Goal: Navigation & Orientation: Find specific page/section

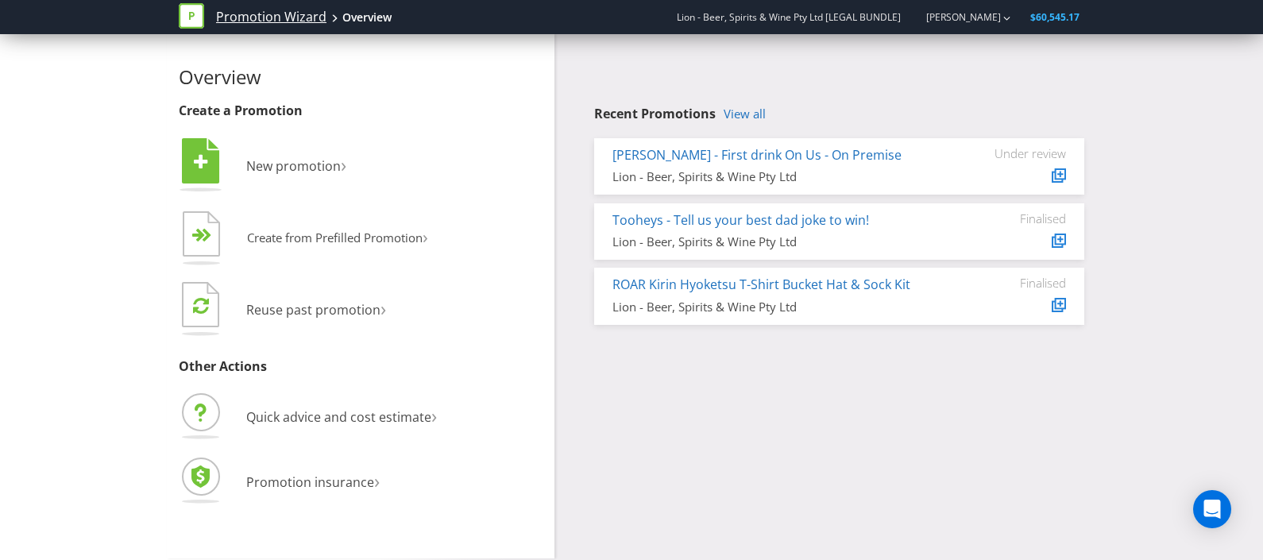
click at [238, 16] on link "Promotion Wizard" at bounding box center [271, 17] width 110 height 18
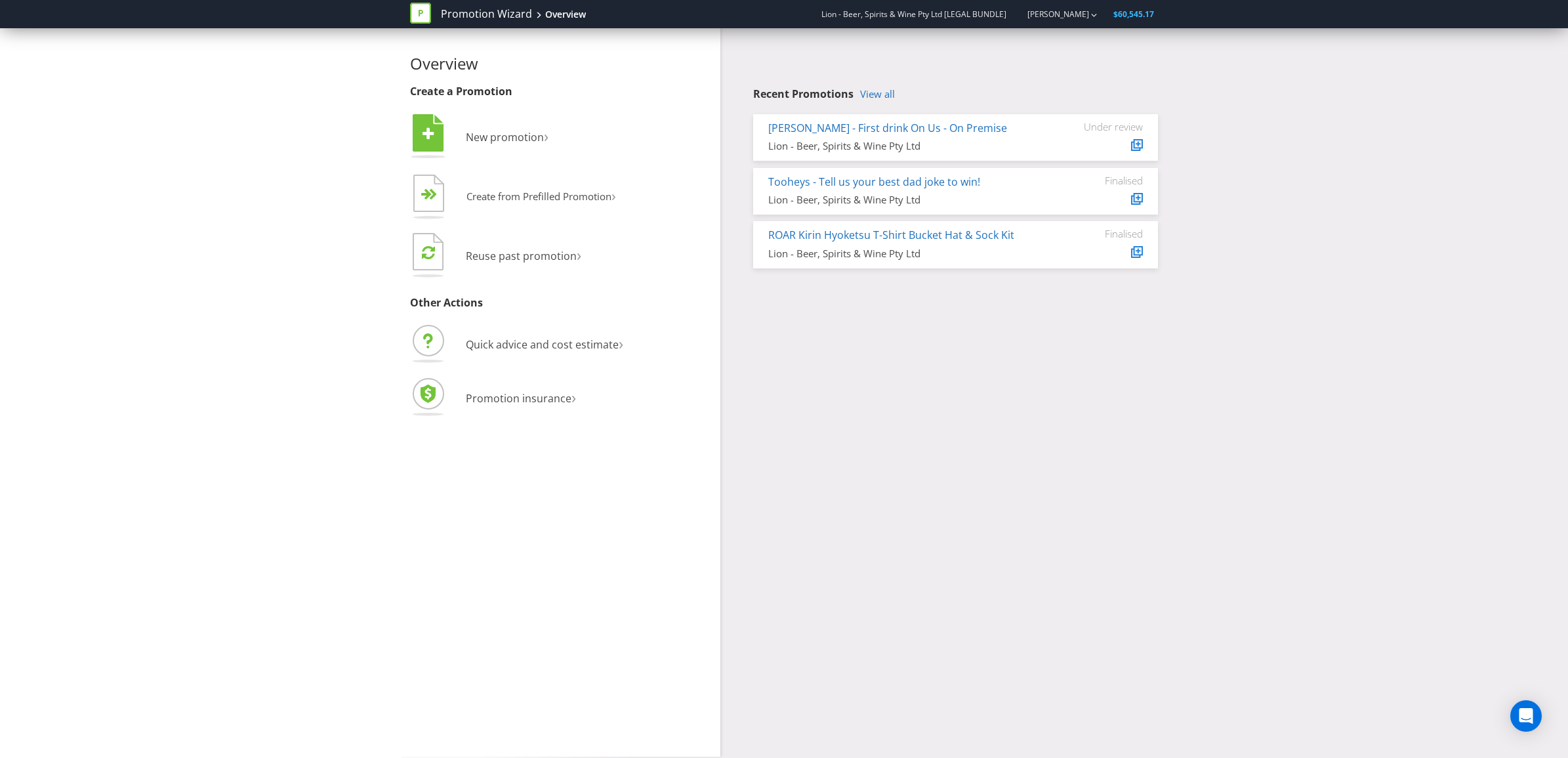
click at [420, 12] on icon at bounding box center [420, 12] width 21 height 21
click at [556, 15] on div "Overview" at bounding box center [565, 15] width 40 height 13
drag, startPoint x: 1015, startPoint y: 128, endPoint x: 763, endPoint y: 129, distance: 252.0
click at [763, 129] on div "Kirin Hyoketsu - First drink On Us - On Premise Lion - Beer, Spirits & Wine Pty…" at bounding box center [906, 137] width 296 height 33
copy link "[PERSON_NAME] - First drink On Us - On Premise"
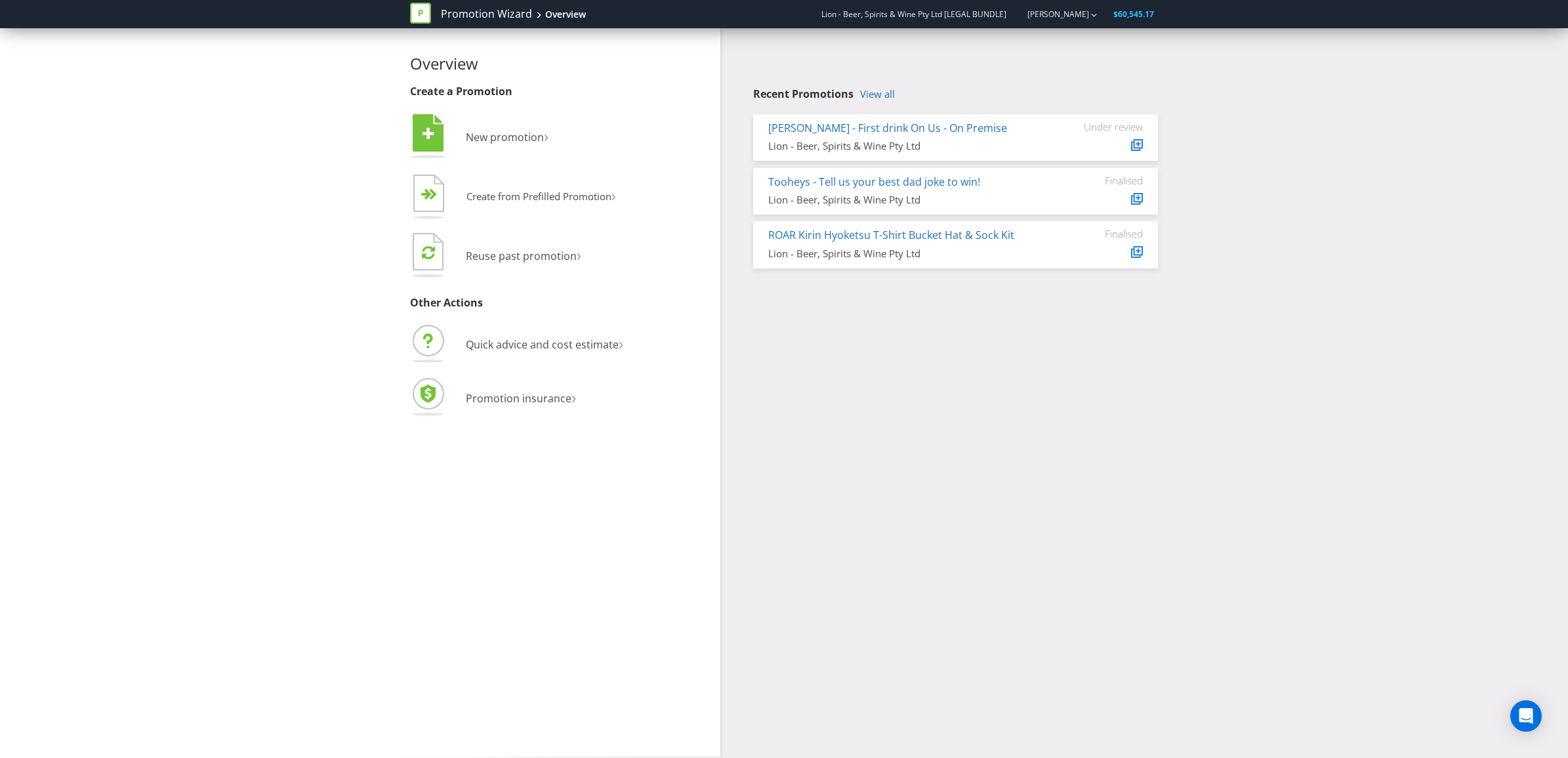
click at [896, 311] on div "Overview Create a Promotion  New promotion ›   Create from Prefilled Promoti…" at bounding box center [784, 393] width 767 height 729
